Goal: Information Seeking & Learning: Learn about a topic

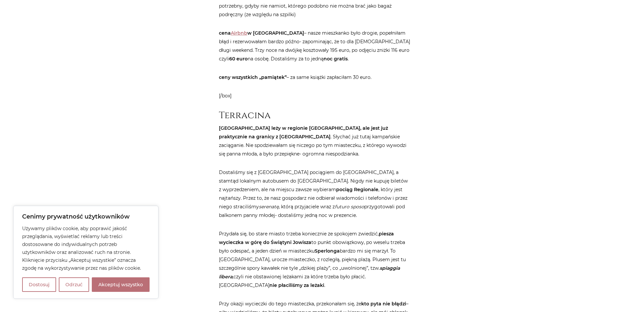
scroll to position [627, 0]
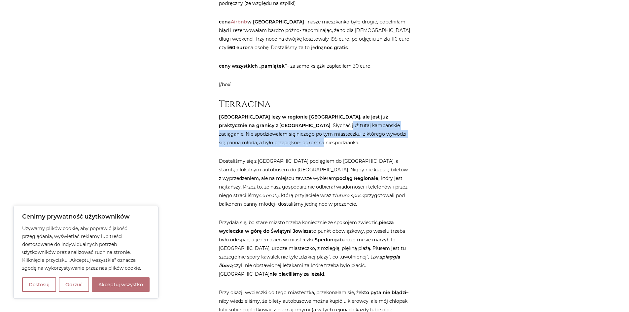
drag, startPoint x: 240, startPoint y: 68, endPoint x: 397, endPoint y: 82, distance: 157.5
click at [397, 113] on p "[GEOGRAPHIC_DATA] leży w regionie [GEOGRAPHIC_DATA], ale jest już praktycznie n…" at bounding box center [315, 130] width 192 height 34
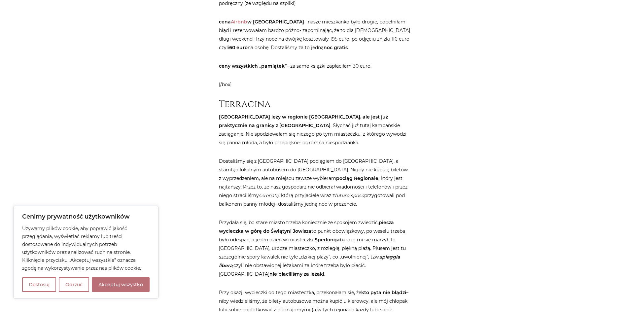
click at [371, 113] on p "[GEOGRAPHIC_DATA] leży w regionie [GEOGRAPHIC_DATA], ale jest już praktycznie n…" at bounding box center [315, 130] width 192 height 34
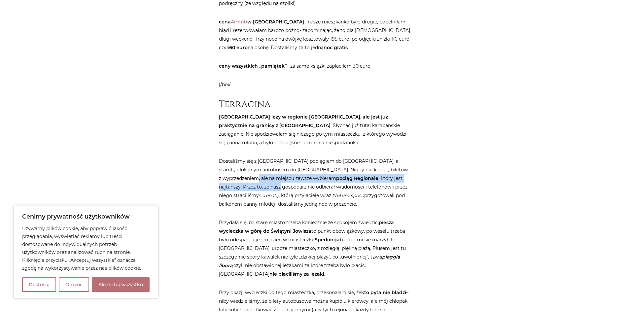
drag, startPoint x: 250, startPoint y: 125, endPoint x: 426, endPoint y: 126, distance: 175.7
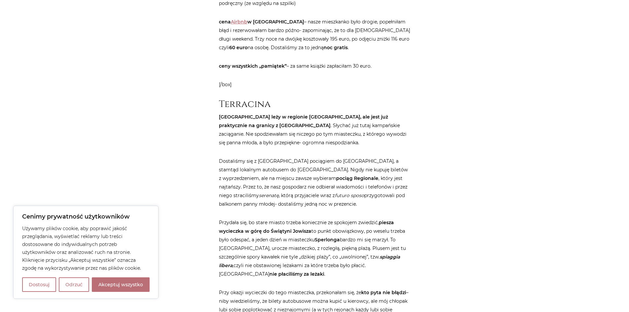
click at [320, 157] on p "Dostaliśmy się z [GEOGRAPHIC_DATA] pociągiem do [GEOGRAPHIC_DATA], a stamtąd lo…" at bounding box center [315, 183] width 192 height 52
drag, startPoint x: 311, startPoint y: 135, endPoint x: 415, endPoint y: 134, distance: 103.7
drag, startPoint x: 238, startPoint y: 141, endPoint x: 407, endPoint y: 149, distance: 168.9
click at [407, 157] on p "Dostaliśmy się z [GEOGRAPHIC_DATA] pociągiem do [GEOGRAPHIC_DATA], a stamtąd lo…" at bounding box center [315, 183] width 192 height 52
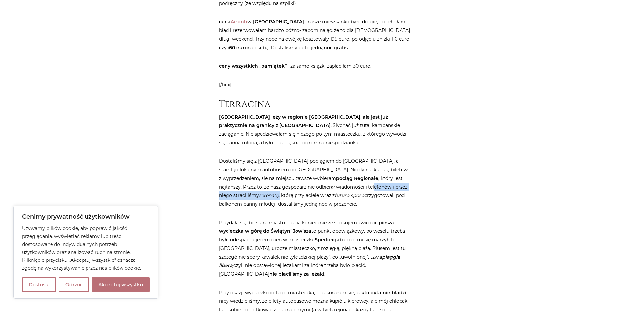
click at [280, 157] on p "Dostaliśmy się z [GEOGRAPHIC_DATA] pociągiem do [GEOGRAPHIC_DATA], a stamtąd lo…" at bounding box center [315, 183] width 192 height 52
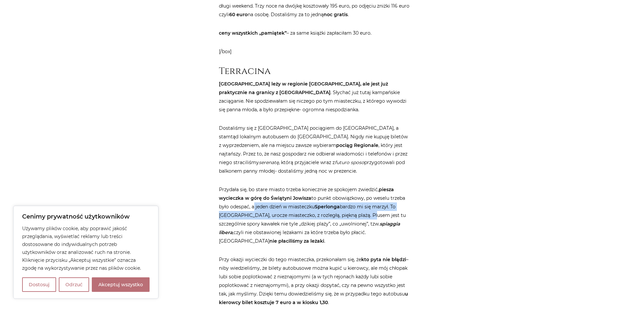
drag, startPoint x: 252, startPoint y: 156, endPoint x: 362, endPoint y: 163, distance: 110.2
click at [362, 185] on p "Przydała się, bo stare miasto trzeba koniecznie ze spokojem zwiedzić, piesza wy…" at bounding box center [315, 215] width 192 height 60
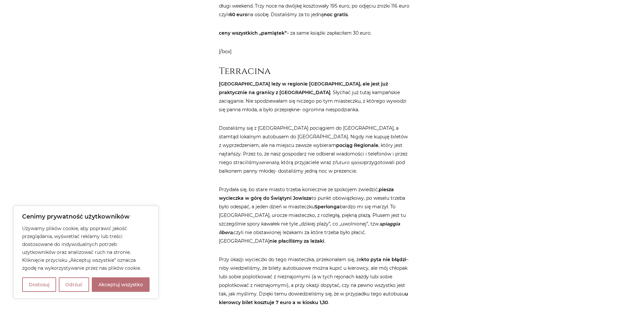
click at [314, 185] on p "Przydała się, bo stare miasto trzeba koniecznie ze spokojem zwiedzić, piesza wy…" at bounding box center [315, 215] width 192 height 60
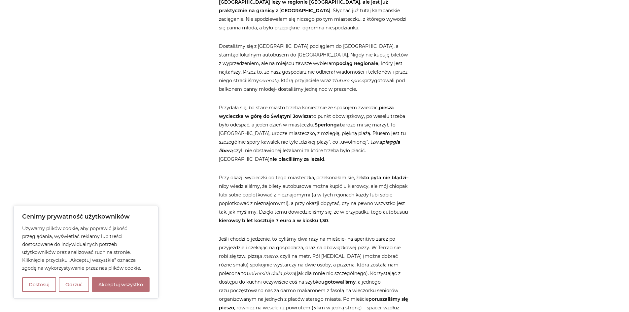
scroll to position [793, 0]
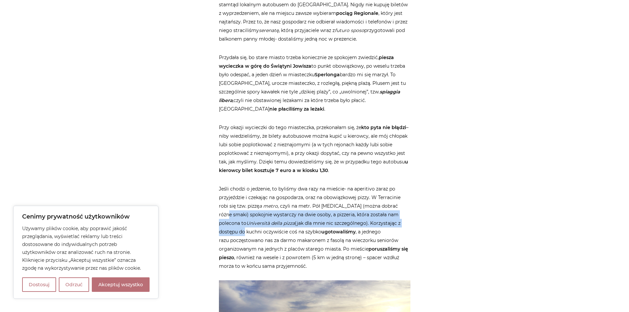
drag, startPoint x: 225, startPoint y: 155, endPoint x: 403, endPoint y: 160, distance: 177.8
click at [403, 185] on p "Jeśli chodzi o jedzenie, to byliśmy dwa razy na mieście- na aperitivo zaraz po …" at bounding box center [315, 228] width 192 height 86
click at [259, 185] on p "Jeśli chodzi o jedzenie, to byliśmy dwa razy na mieście- na aperitivo zaraz po …" at bounding box center [315, 228] width 192 height 86
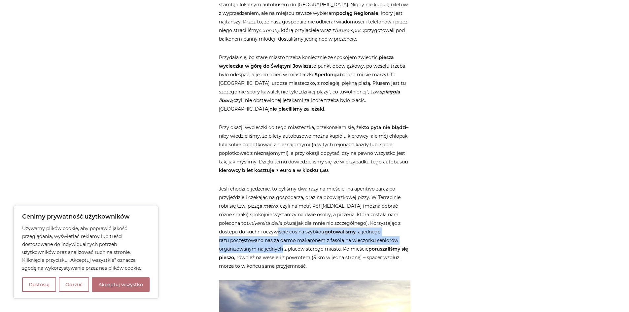
drag, startPoint x: 249, startPoint y: 170, endPoint x: 416, endPoint y: 175, distance: 167.8
click at [406, 185] on p "Jeśli chodzi o jedzenie, to byliśmy dwa razy na mieście- na aperitivo zaraz po …" at bounding box center [315, 228] width 192 height 86
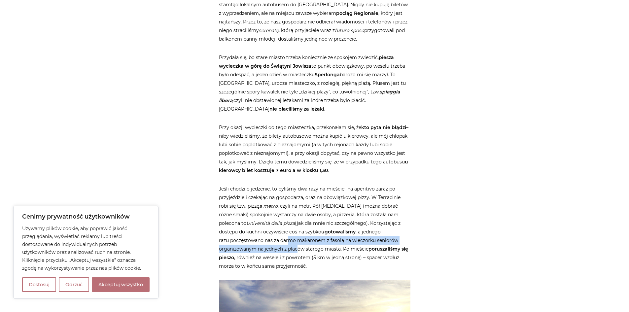
drag, startPoint x: 232, startPoint y: 181, endPoint x: 232, endPoint y: 190, distance: 8.3
click at [232, 190] on p "Jeśli chodzi o jedzenie, to byliśmy dwa razy na mieście- na aperitivo zaraz po …" at bounding box center [315, 228] width 192 height 86
click at [233, 190] on p "Jeśli chodzi o jedzenie, to byliśmy dwa razy na mieście- na aperitivo zaraz po …" at bounding box center [315, 228] width 192 height 86
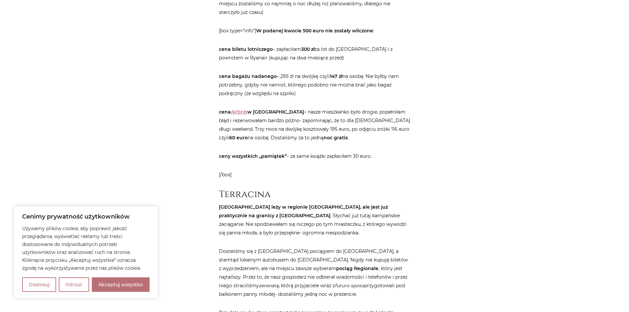
scroll to position [528, 0]
